Goal: Find specific page/section: Find specific page/section

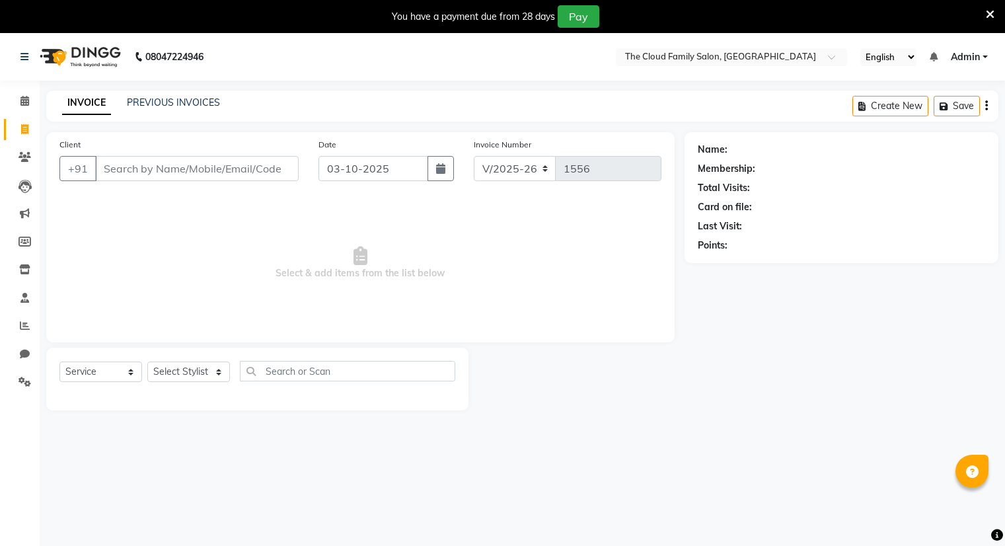
select select "8444"
select select "service"
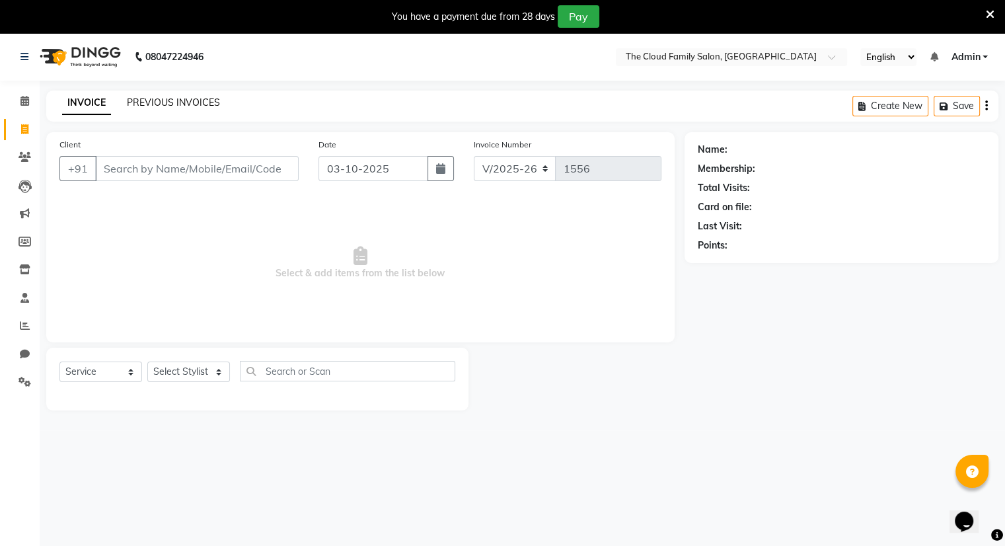
click at [153, 98] on link "PREVIOUS INVOICES" at bounding box center [173, 102] width 93 height 12
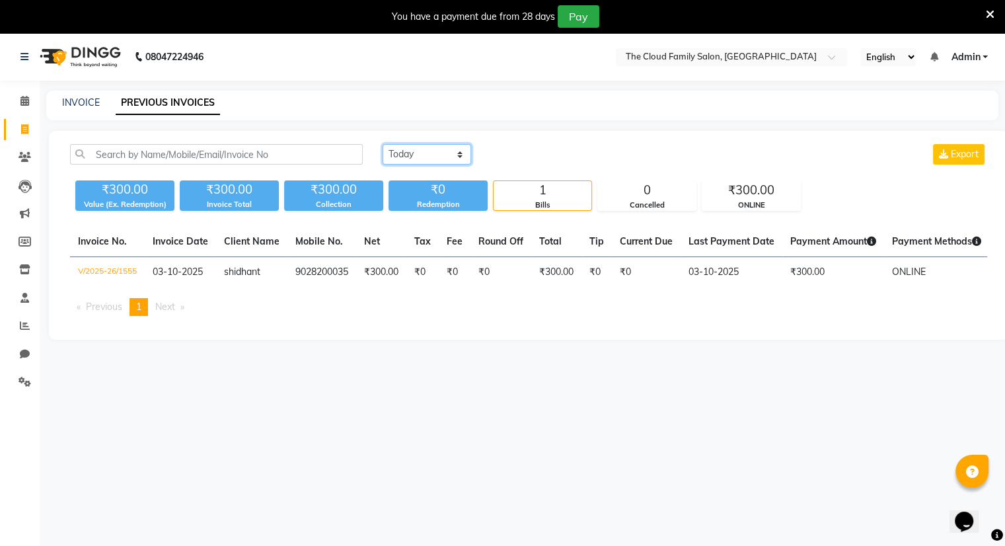
click at [404, 146] on select "[DATE] [DATE] Custom Range" at bounding box center [427, 154] width 89 height 20
select select "[DATE]"
click at [383, 144] on select "[DATE] [DATE] Custom Range" at bounding box center [427, 154] width 89 height 20
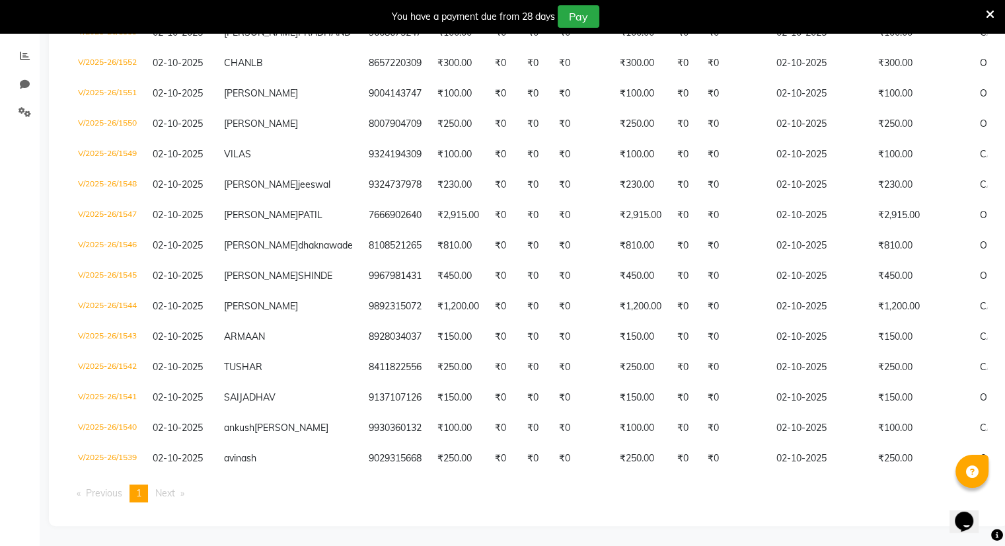
scroll to position [347, 0]
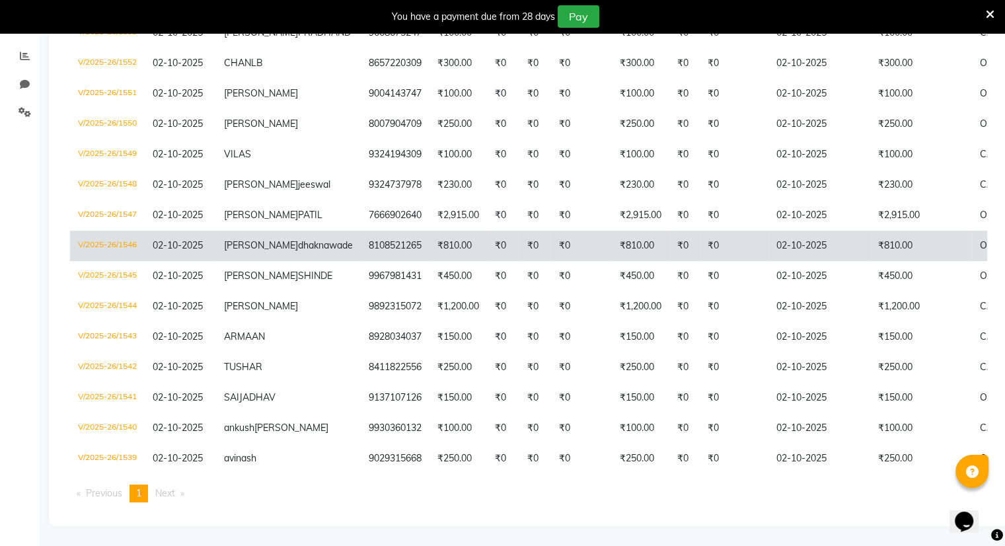
click at [551, 231] on td "₹0" at bounding box center [581, 246] width 61 height 30
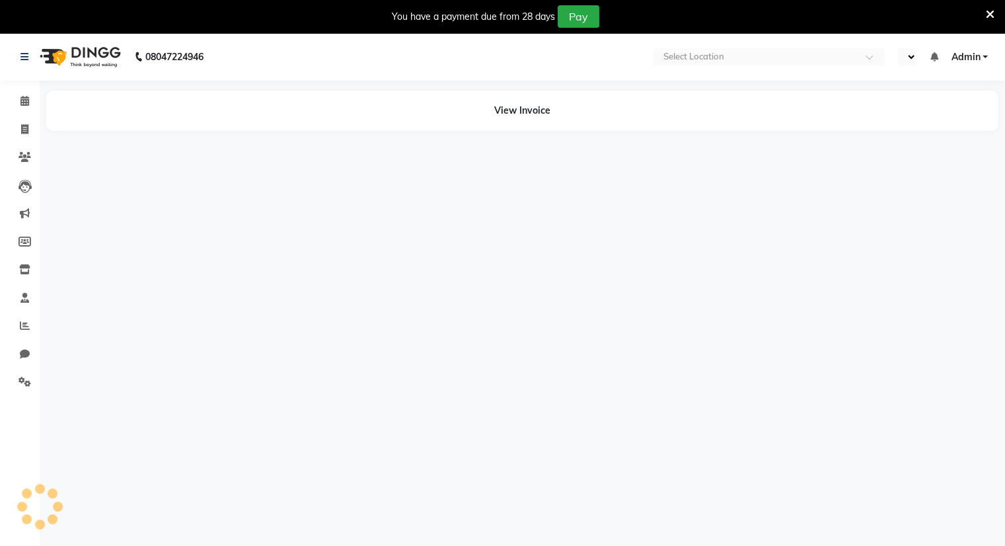
select select "en"
